Goal: Task Accomplishment & Management: Manage account settings

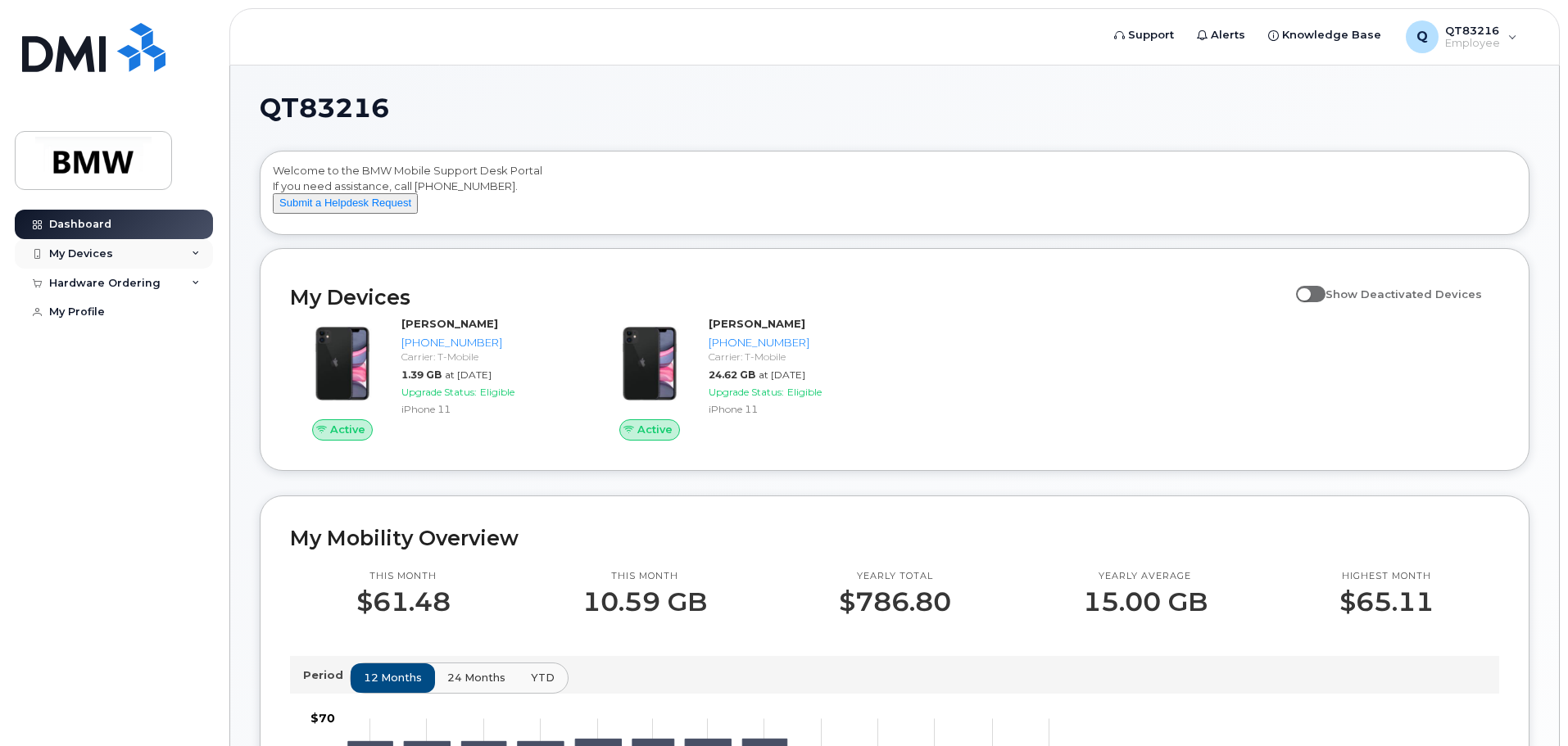
click at [132, 245] on div "My Devices" at bounding box center [114, 254] width 198 height 29
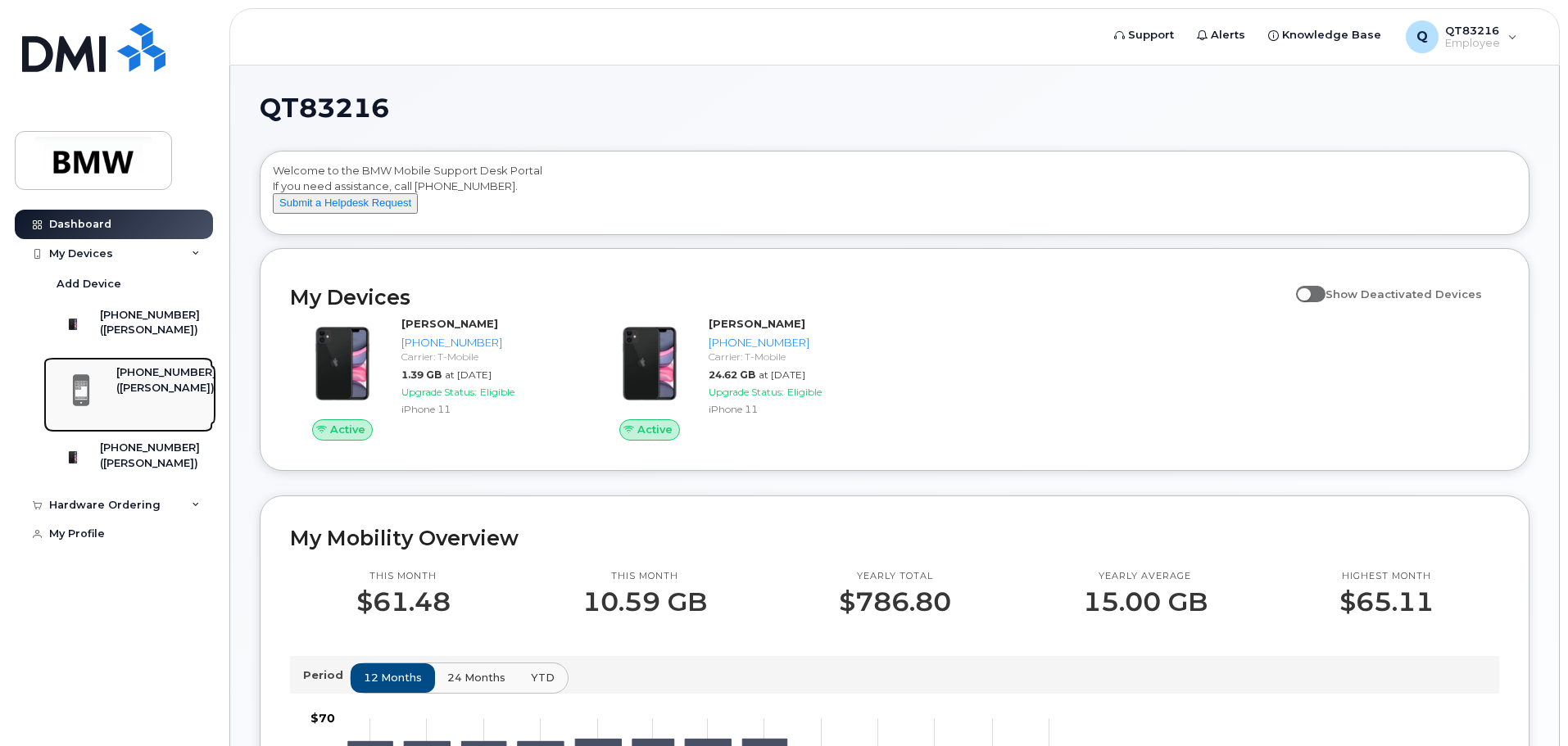
click at [162, 380] on div "[PHONE_NUMBER]" at bounding box center [166, 373] width 100 height 14
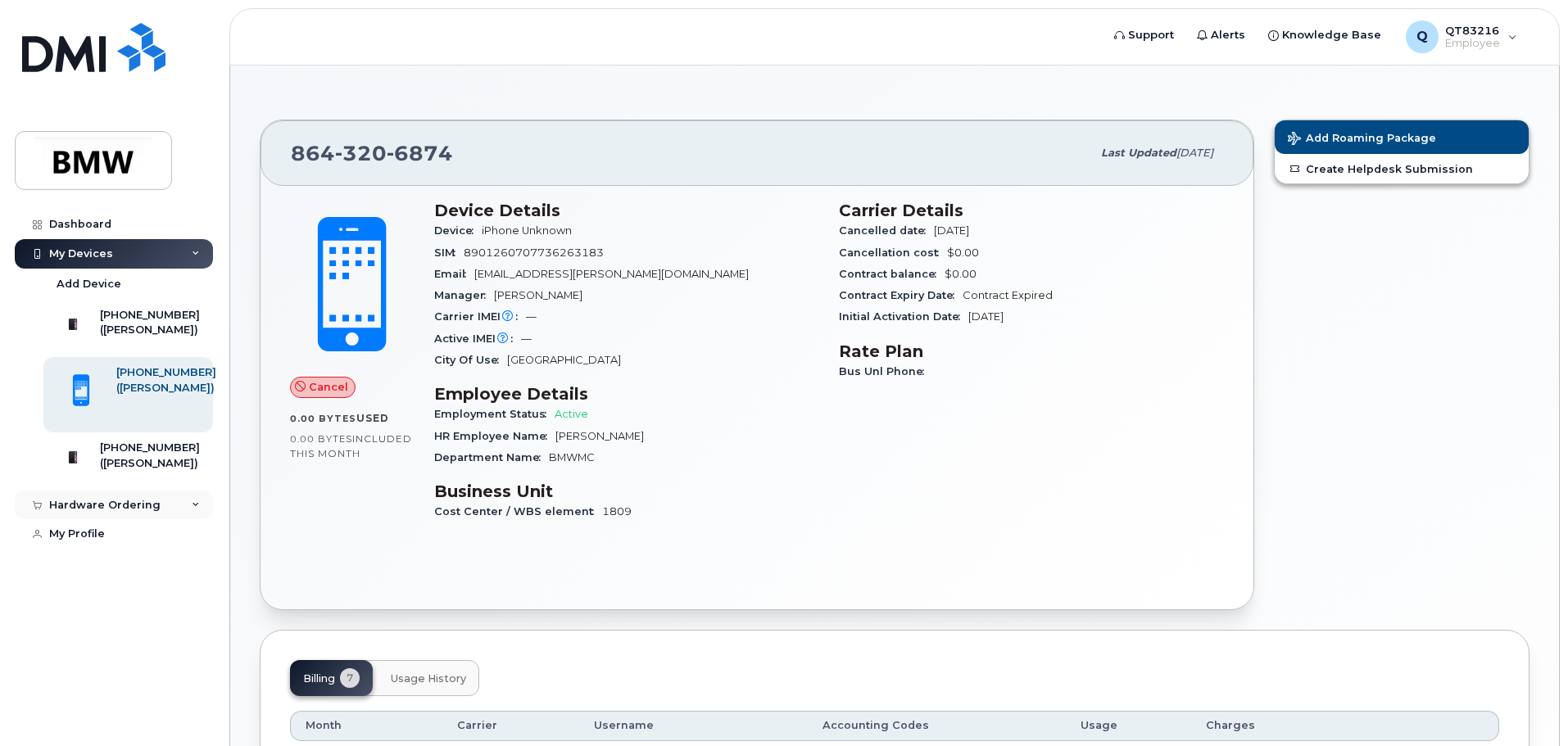
click at [134, 512] on div "Hardware Ordering" at bounding box center [105, 505] width 112 height 13
click at [95, 283] on div "Add Device" at bounding box center [89, 284] width 64 height 14
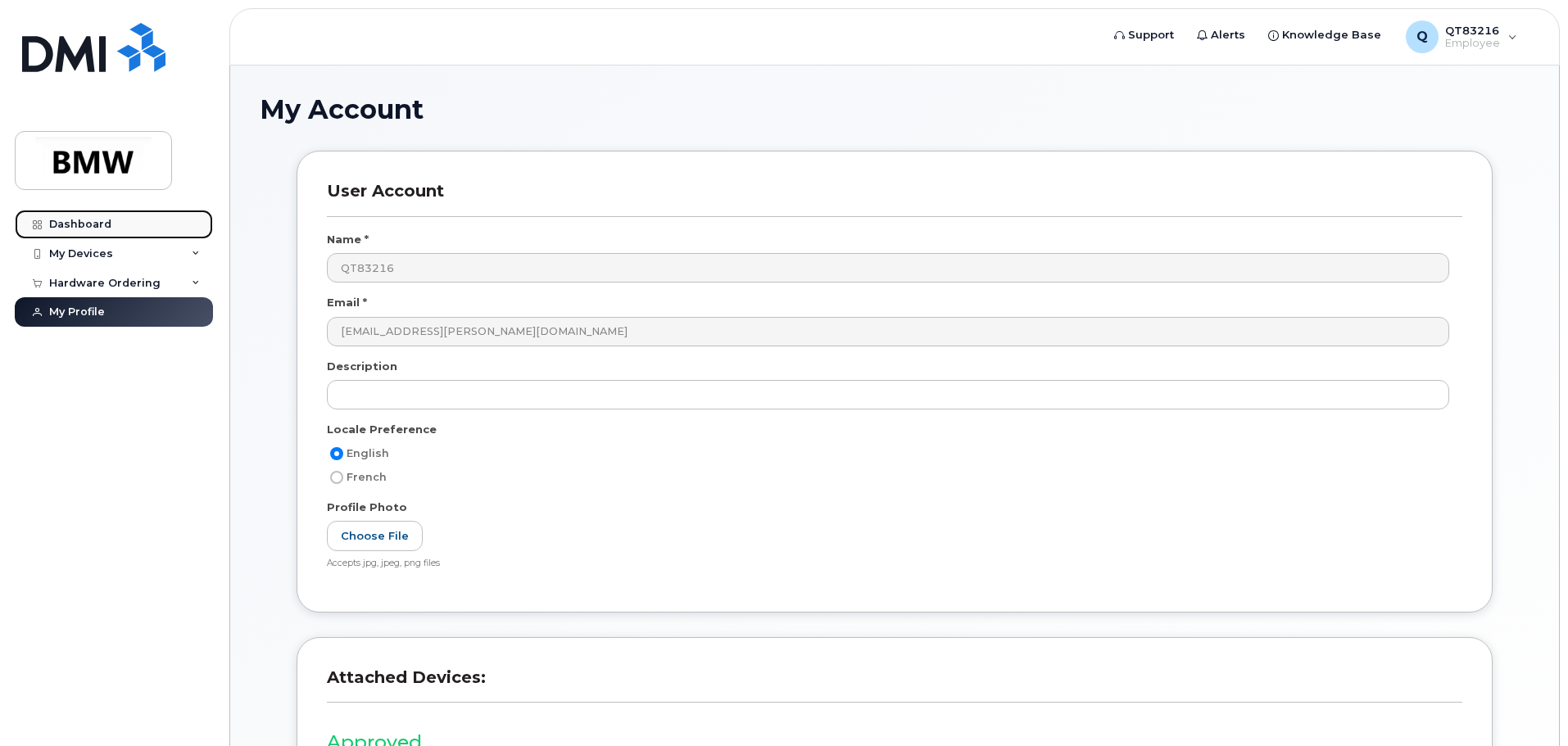
click at [100, 214] on link "Dashboard" at bounding box center [114, 224] width 198 height 29
